Goal: Navigation & Orientation: Find specific page/section

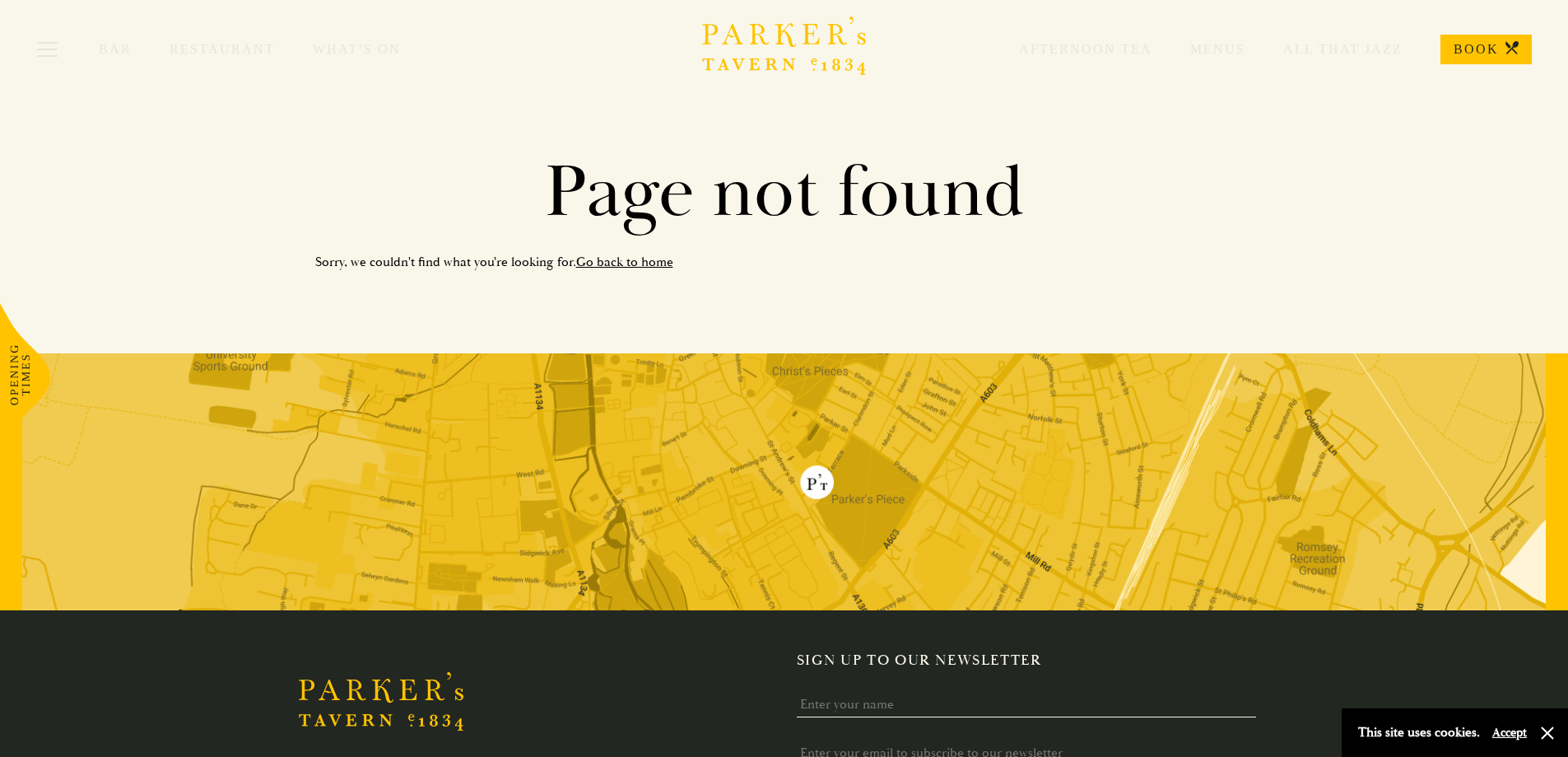
click at [603, 262] on link "Go back to home" at bounding box center [624, 262] width 97 height 17
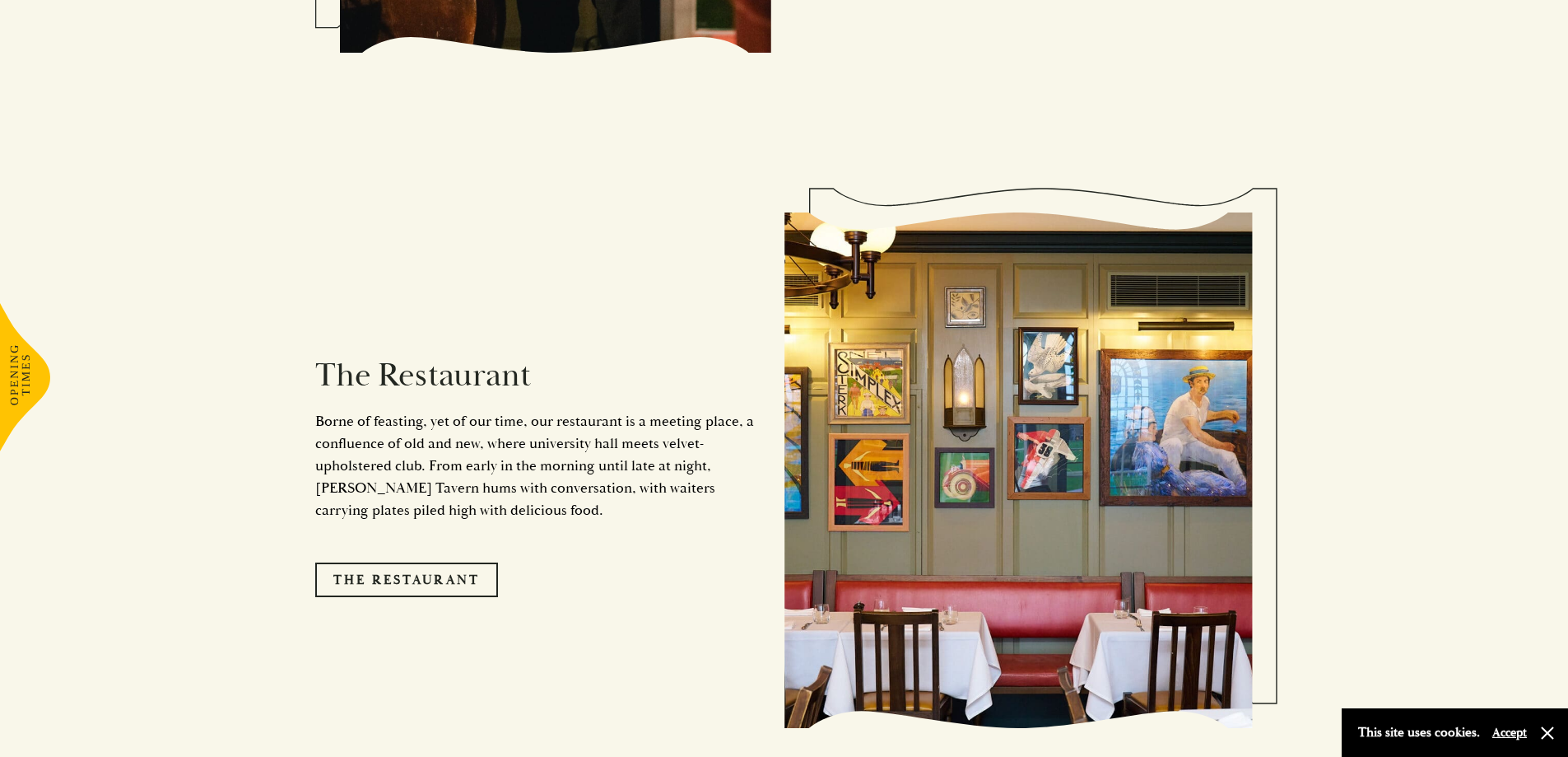
scroll to position [1318, 0]
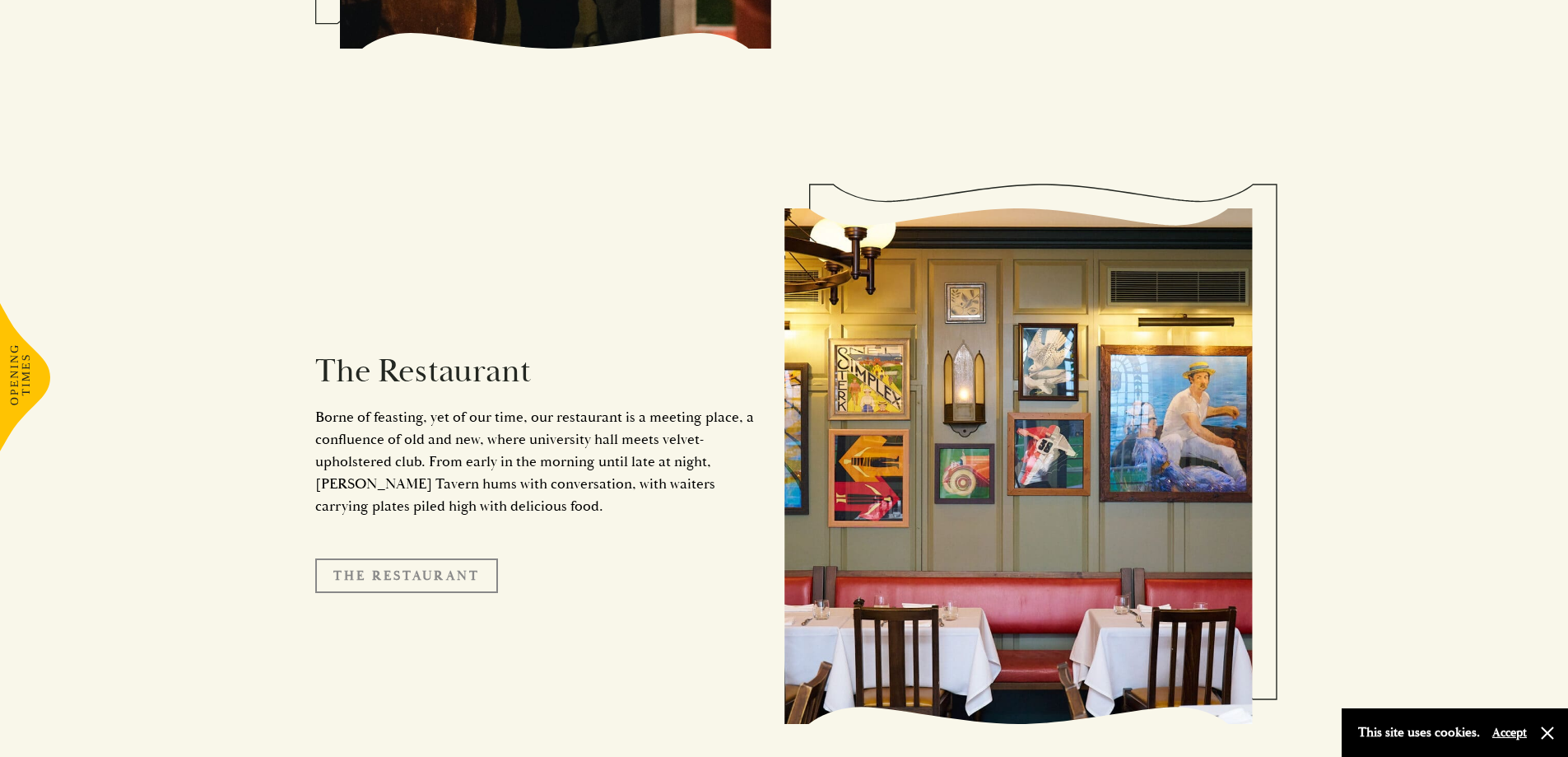
click at [436, 559] on link "The Restaurant" at bounding box center [407, 575] width 182 height 34
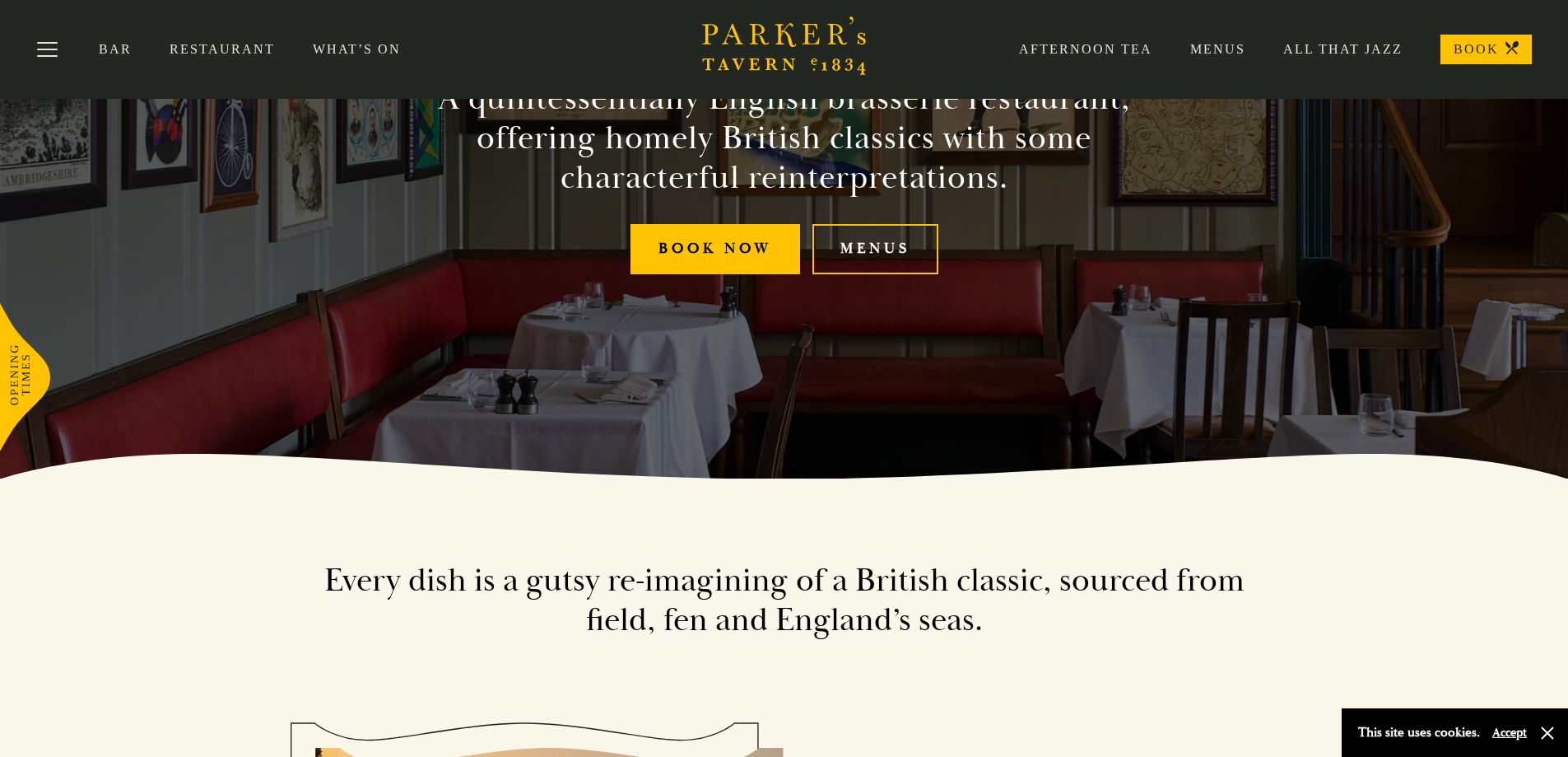
scroll to position [259, 0]
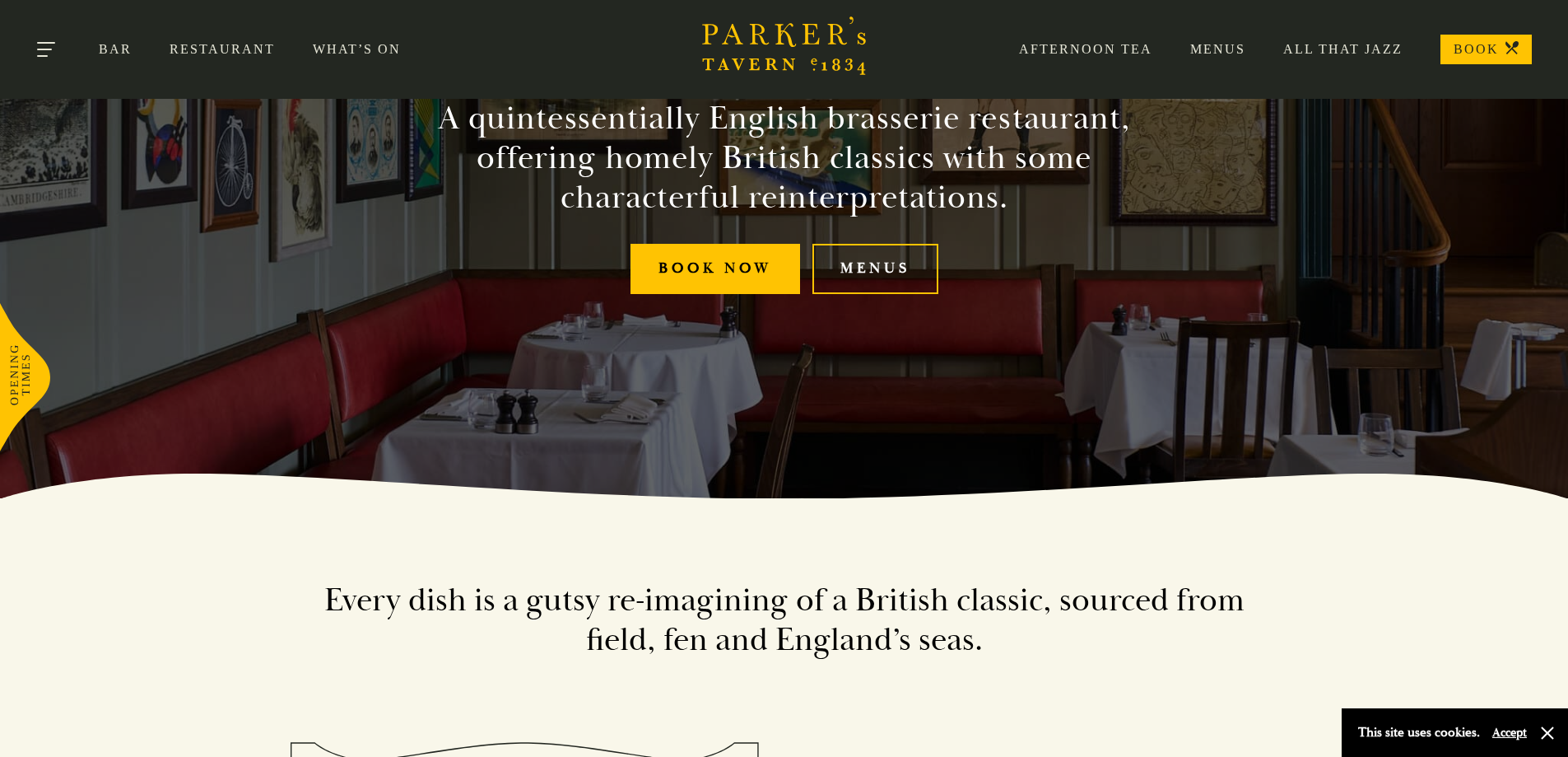
click at [38, 51] on button "Toggle navigation" at bounding box center [47, 52] width 70 height 70
